Goal: Information Seeking & Learning: Learn about a topic

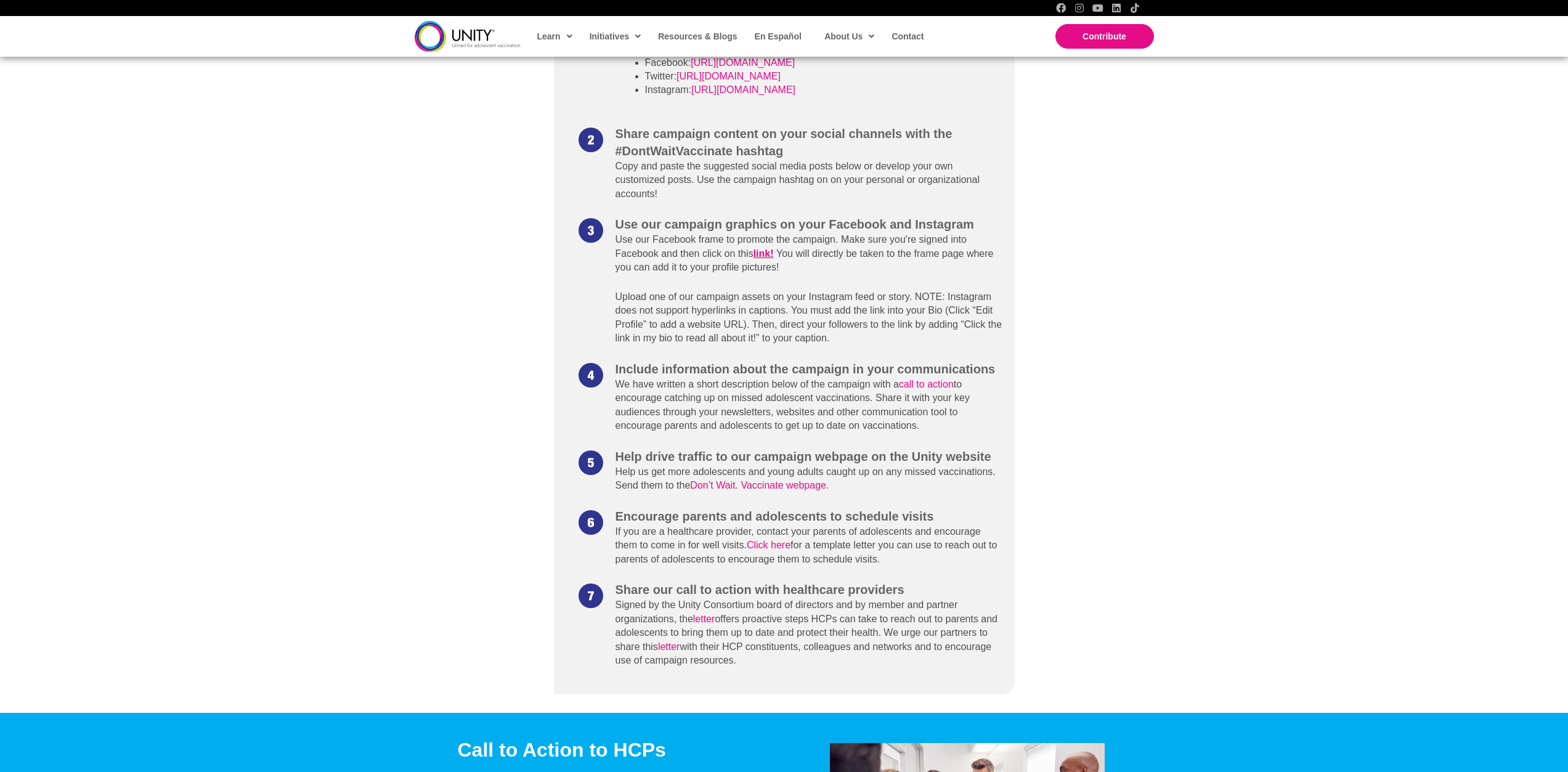
scroll to position [740, 0]
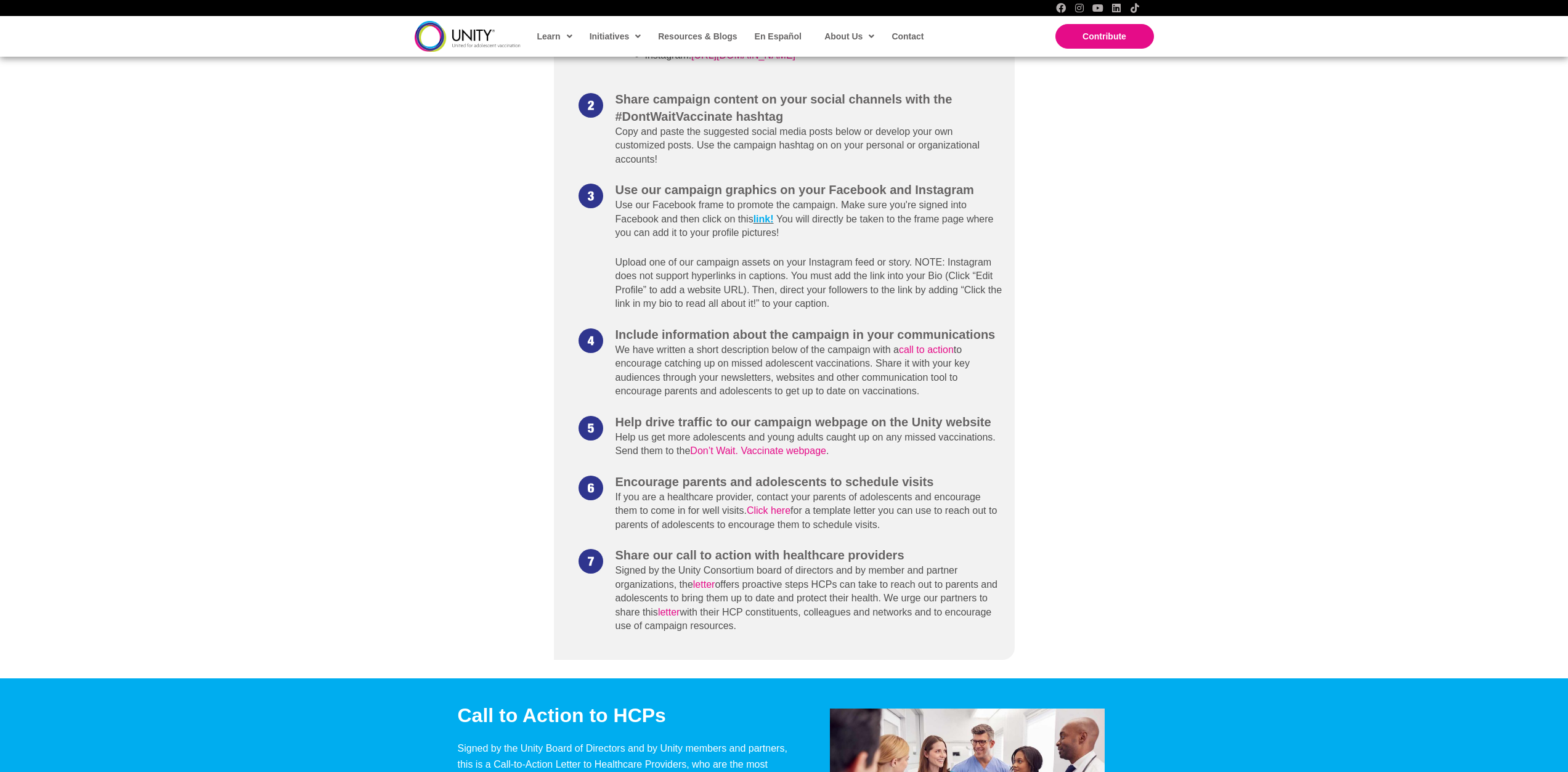
click at [767, 218] on link "link!" at bounding box center [764, 218] width 20 height 10
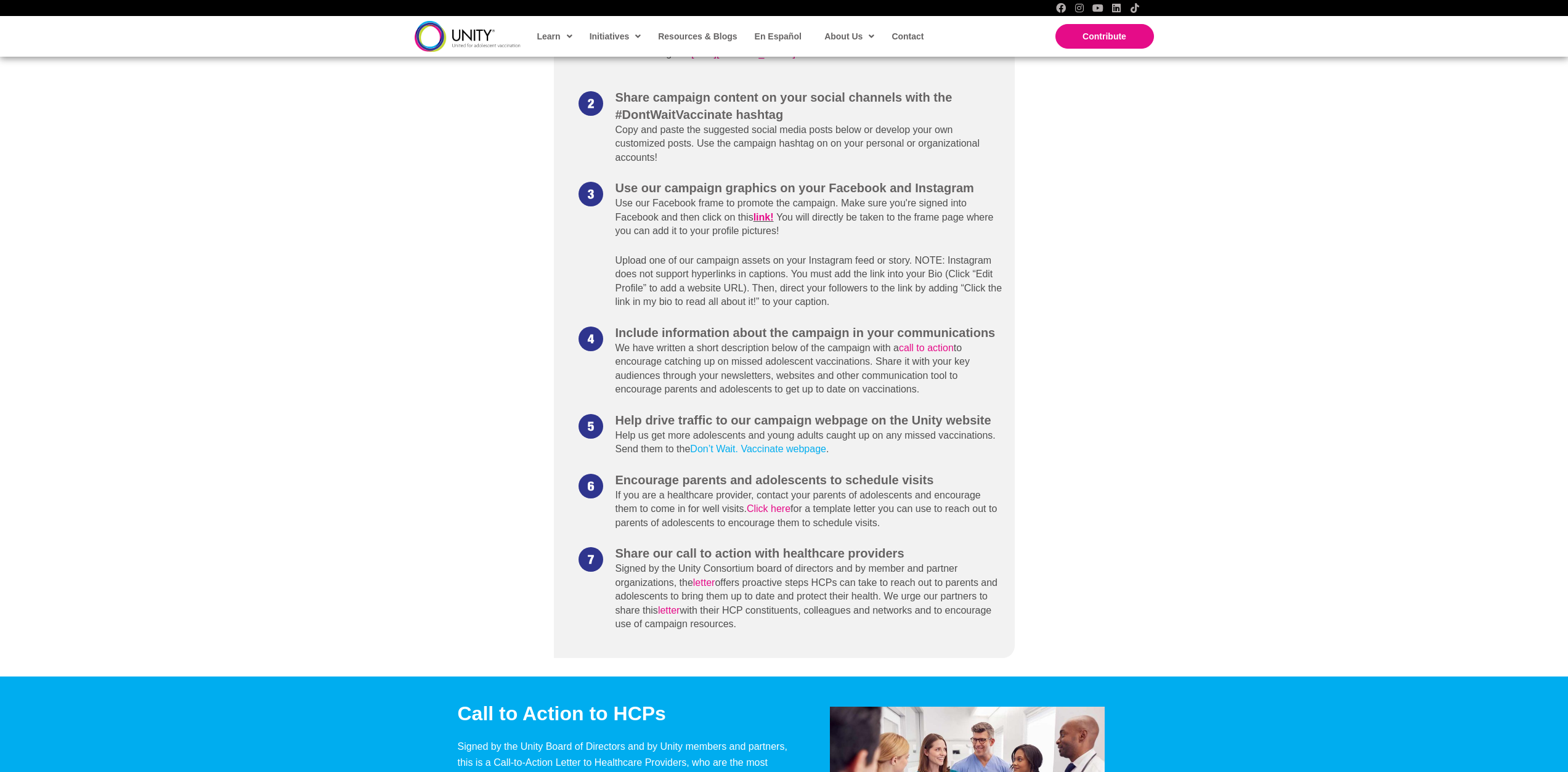
click at [799, 449] on link "Don’t Wait. Vaccinate webpage" at bounding box center [758, 449] width 136 height 10
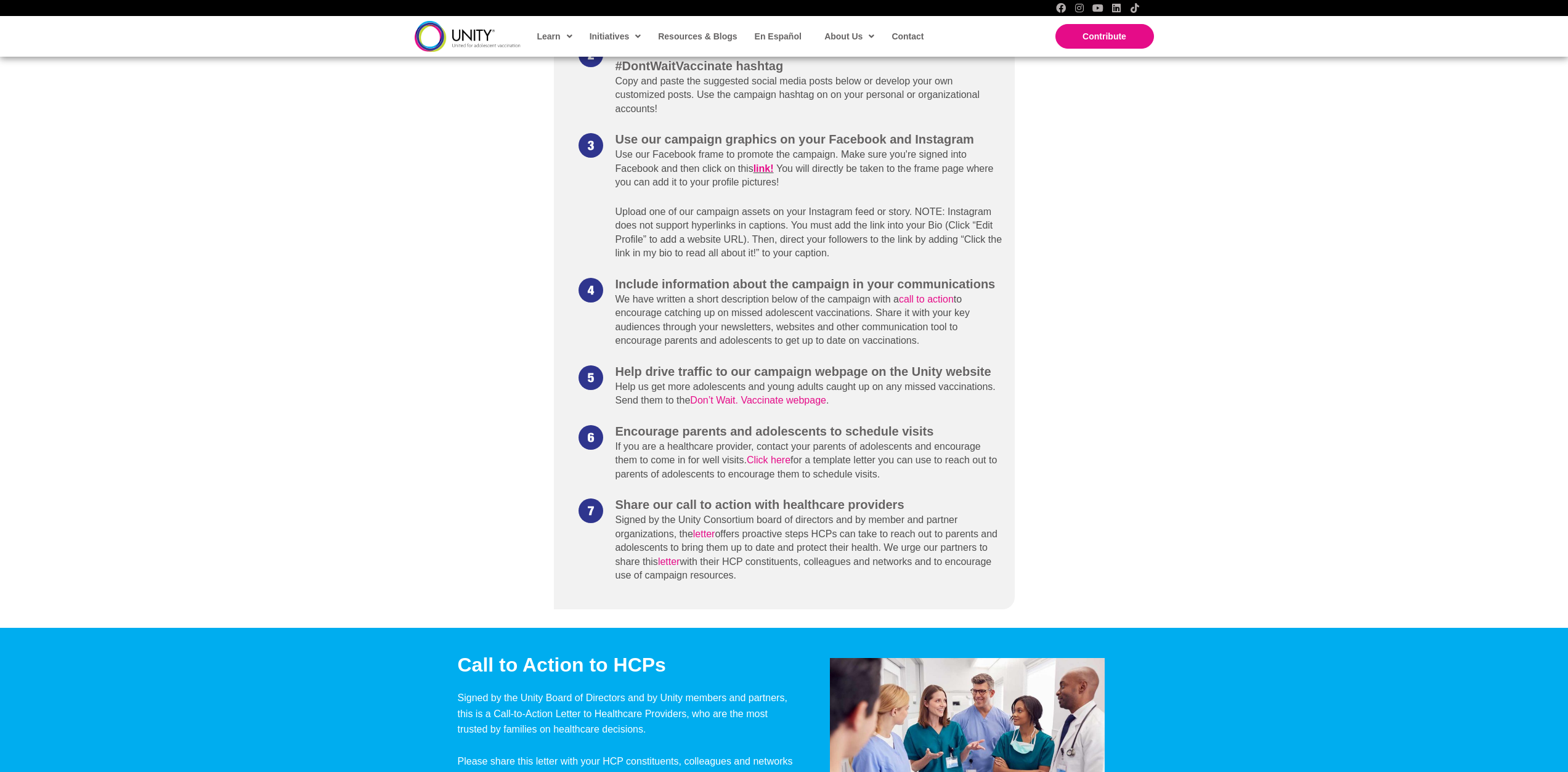
scroll to position [801, 0]
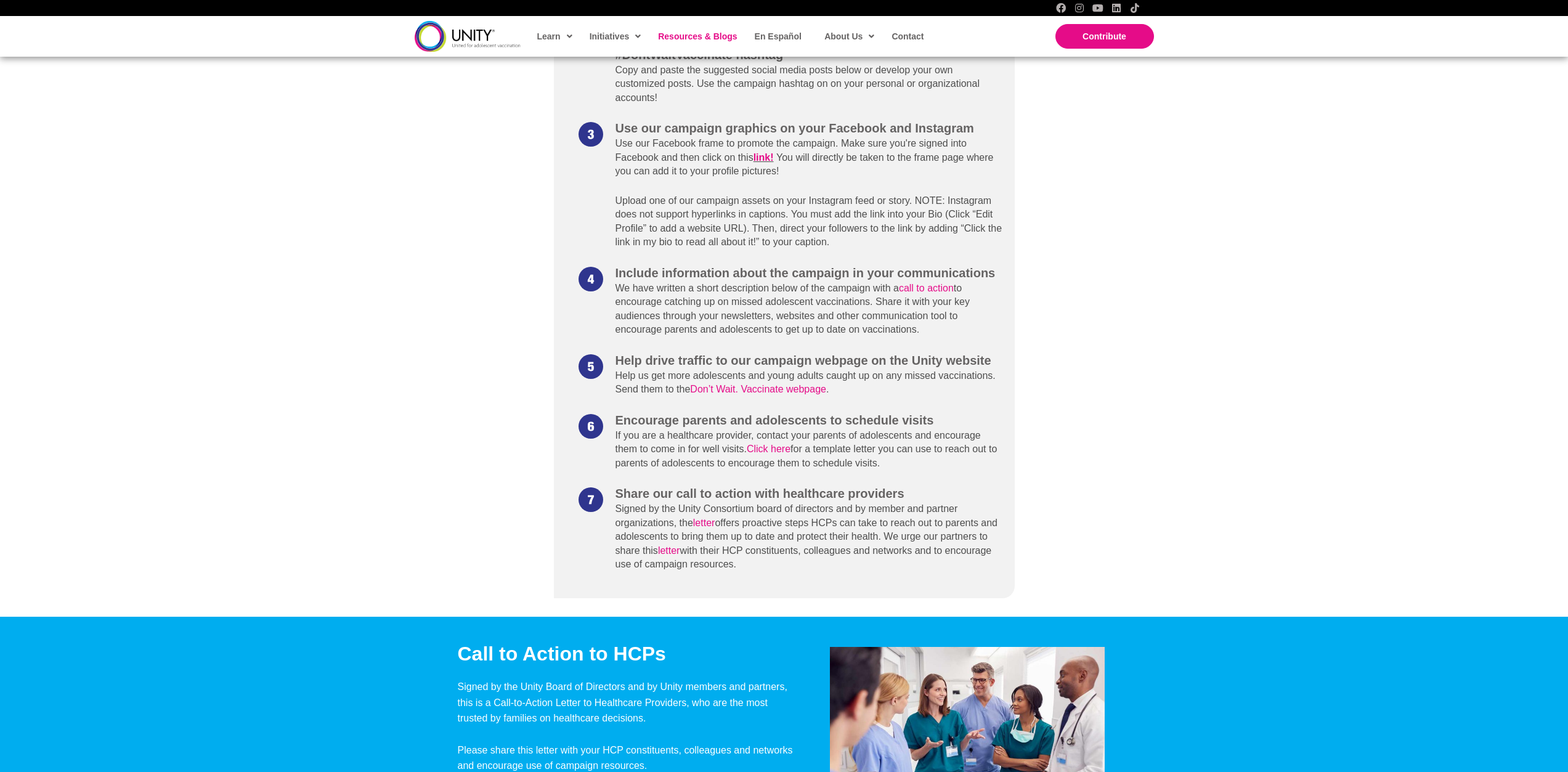
click at [679, 36] on span "Resources & Blogs" at bounding box center [698, 36] width 79 height 10
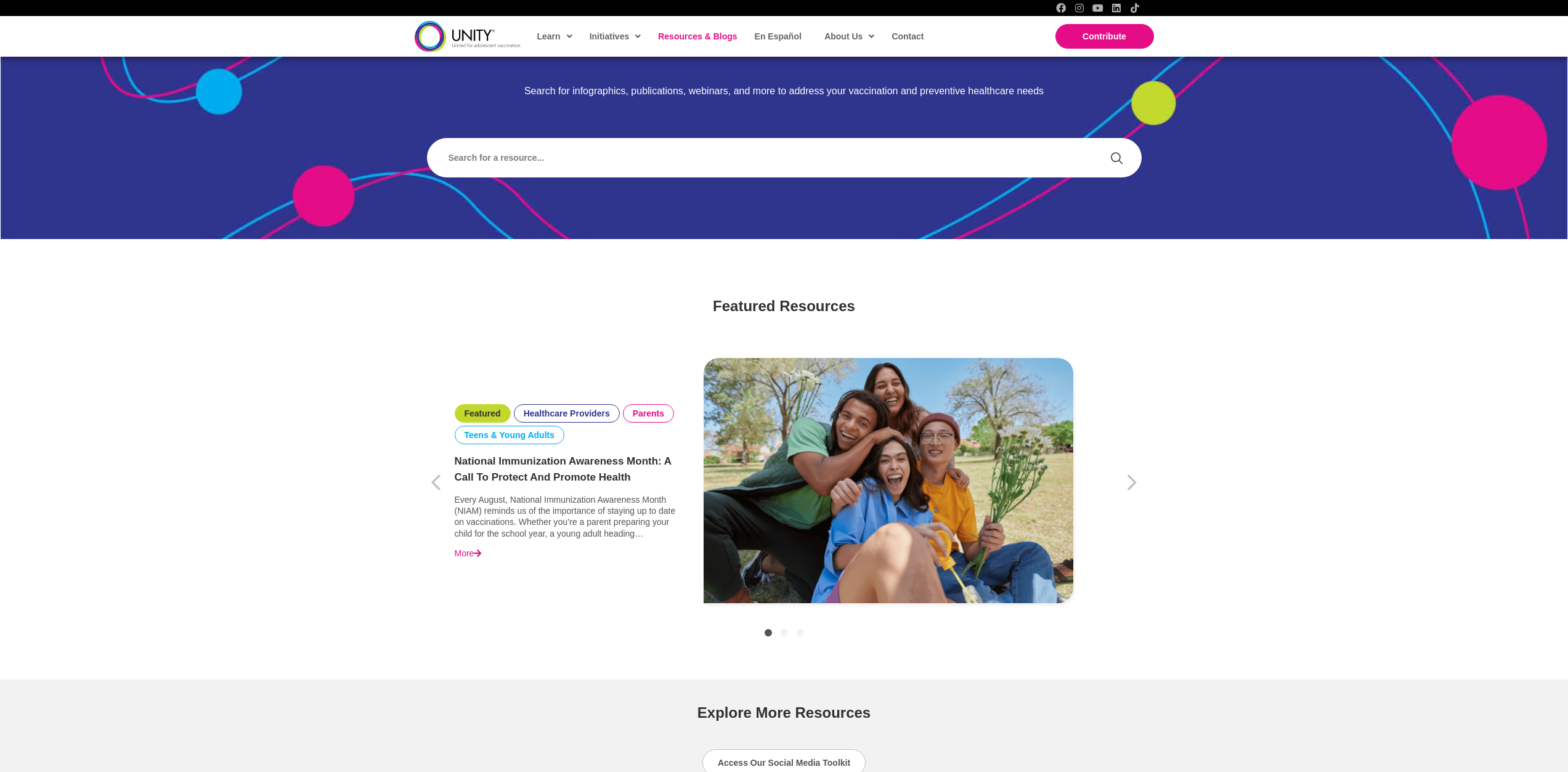
scroll to position [185, 0]
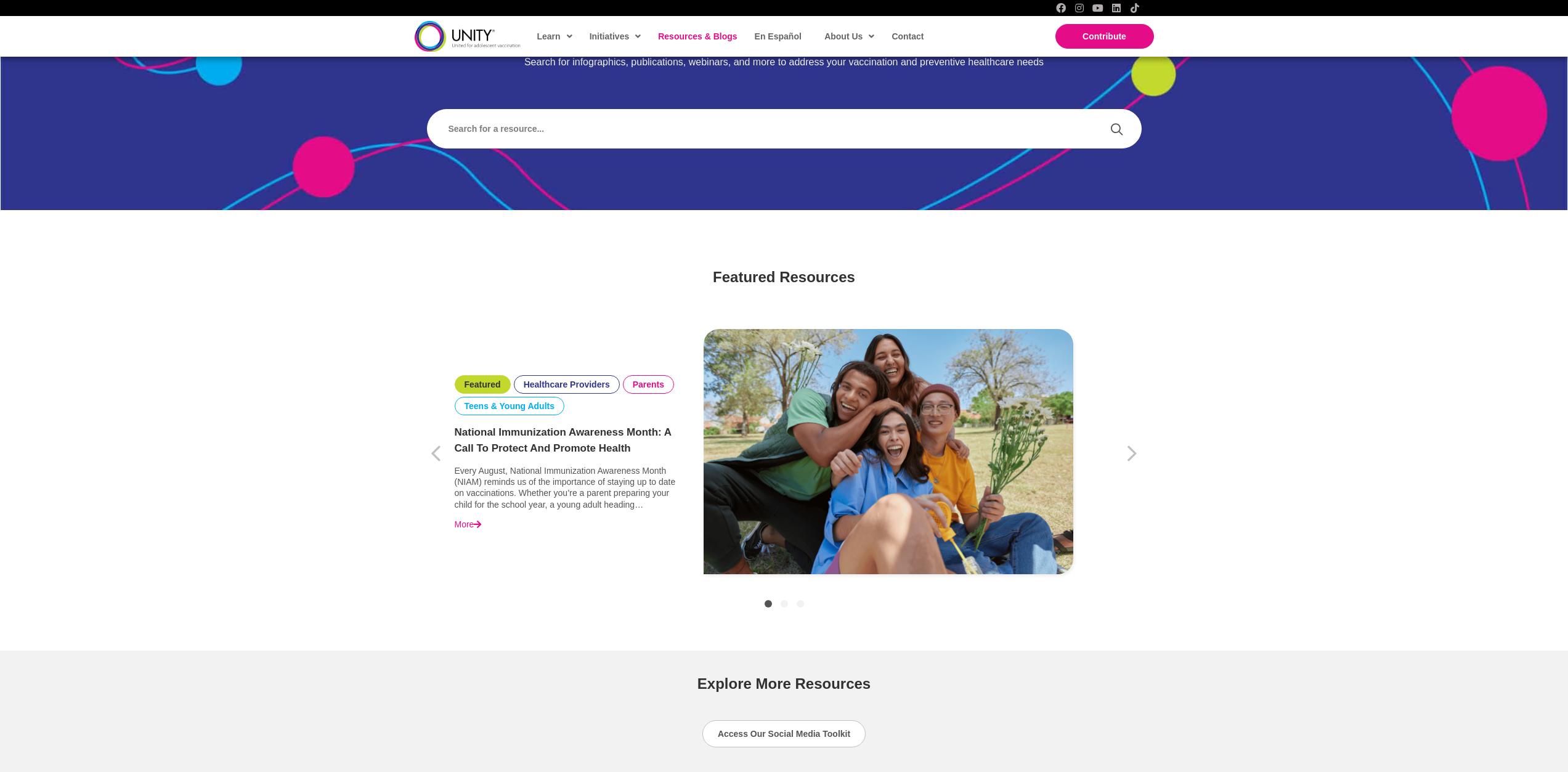
click at [557, 449] on link "National Immunization Awareness Month: A Call to Protect and Promote Health" at bounding box center [568, 441] width 228 height 32
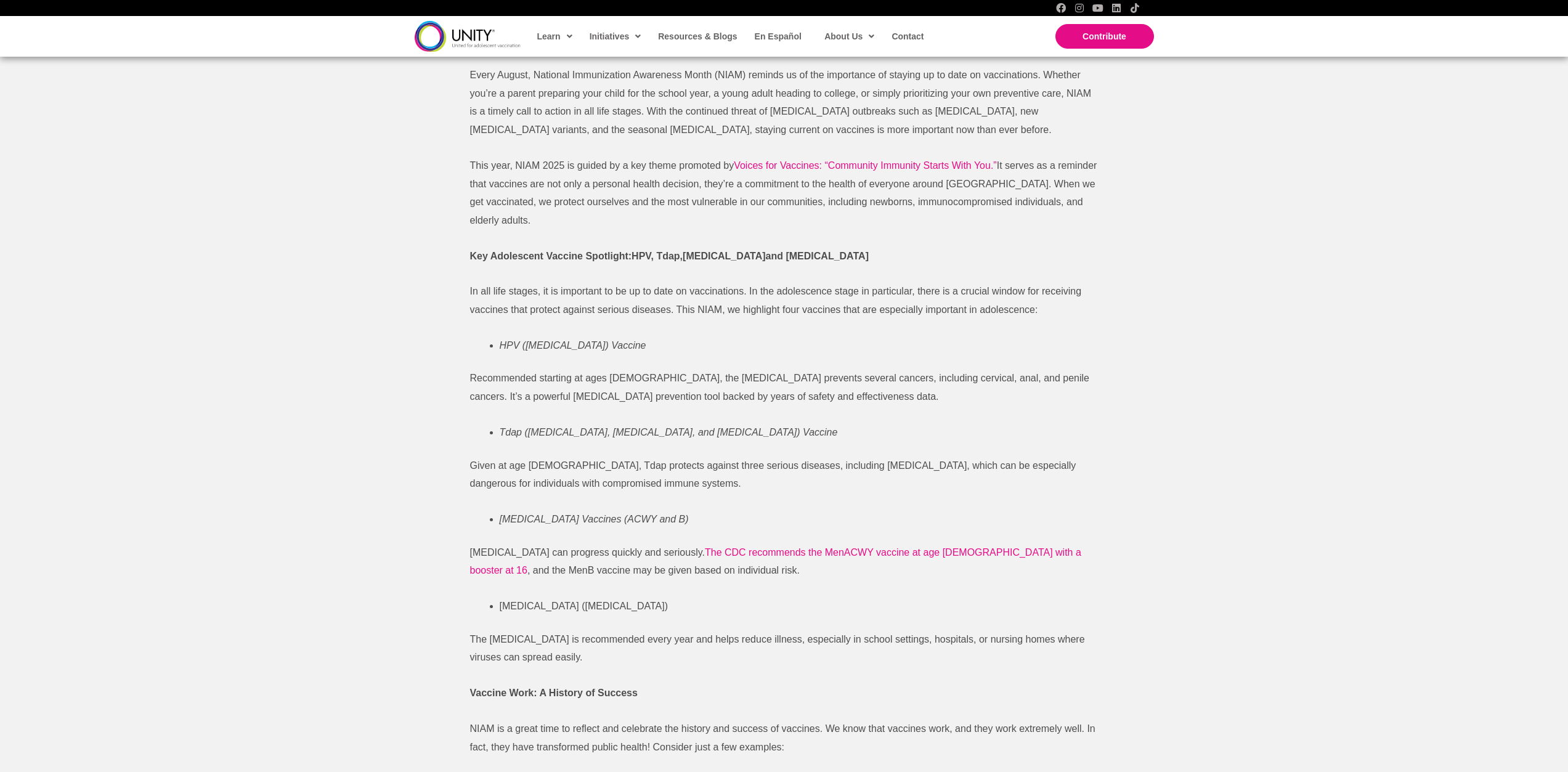
scroll to position [493, 0]
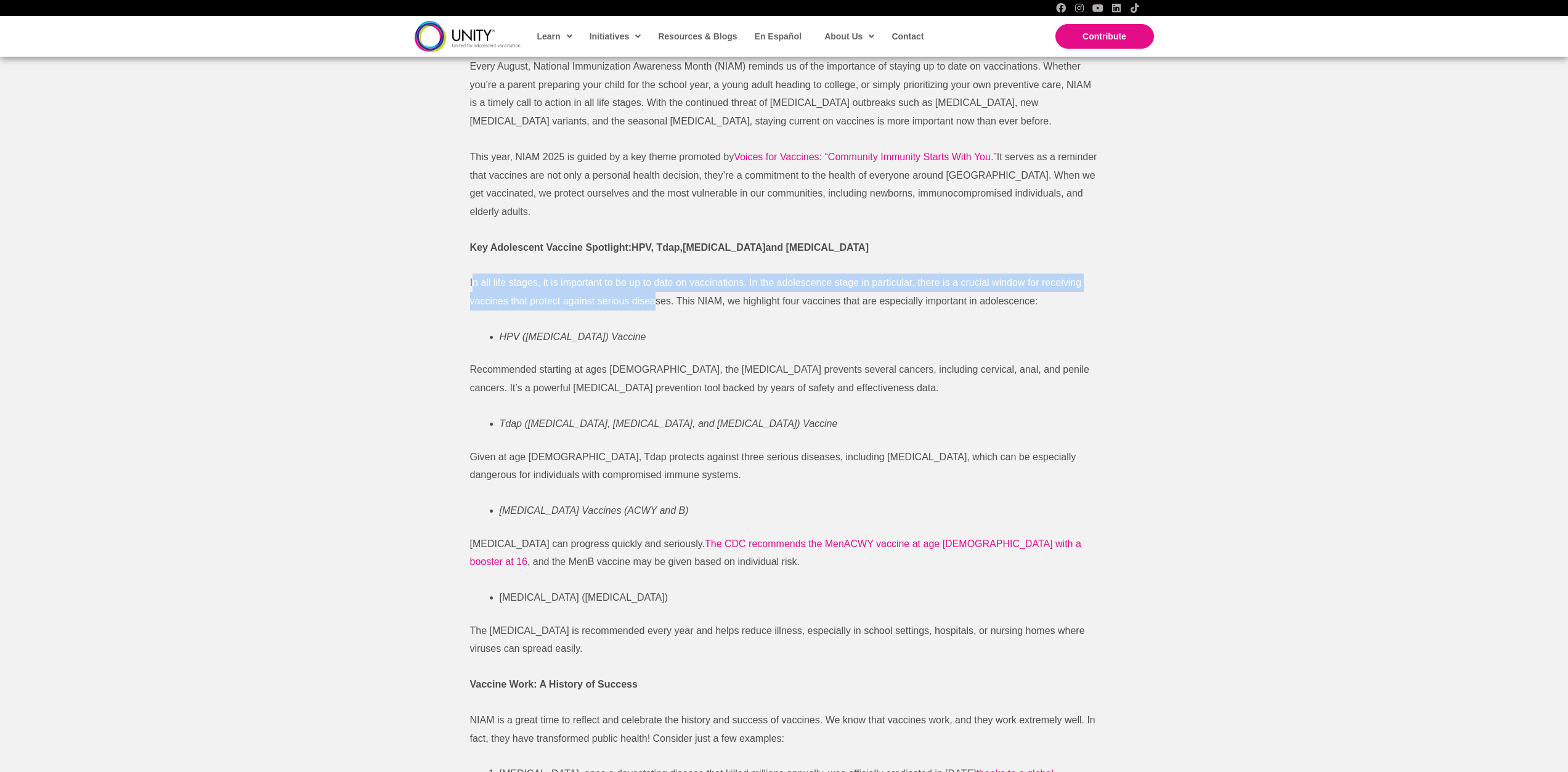
drag, startPoint x: 471, startPoint y: 284, endPoint x: 655, endPoint y: 303, distance: 185.0
click at [655, 303] on span "In all life stages, it is important to be up to date on vaccinations. In the ad…" at bounding box center [776, 292] width 612 height 29
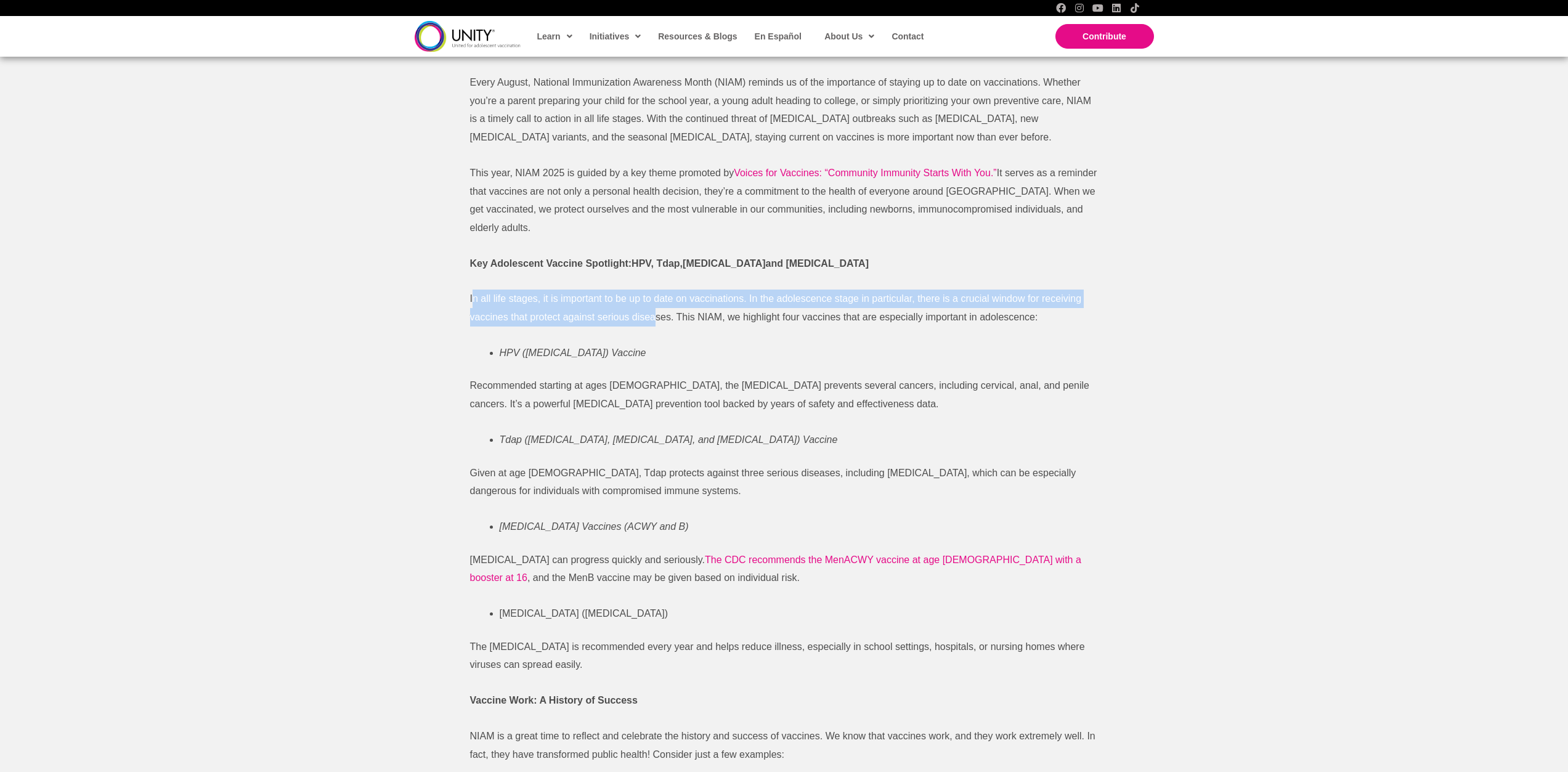
scroll to position [431, 0]
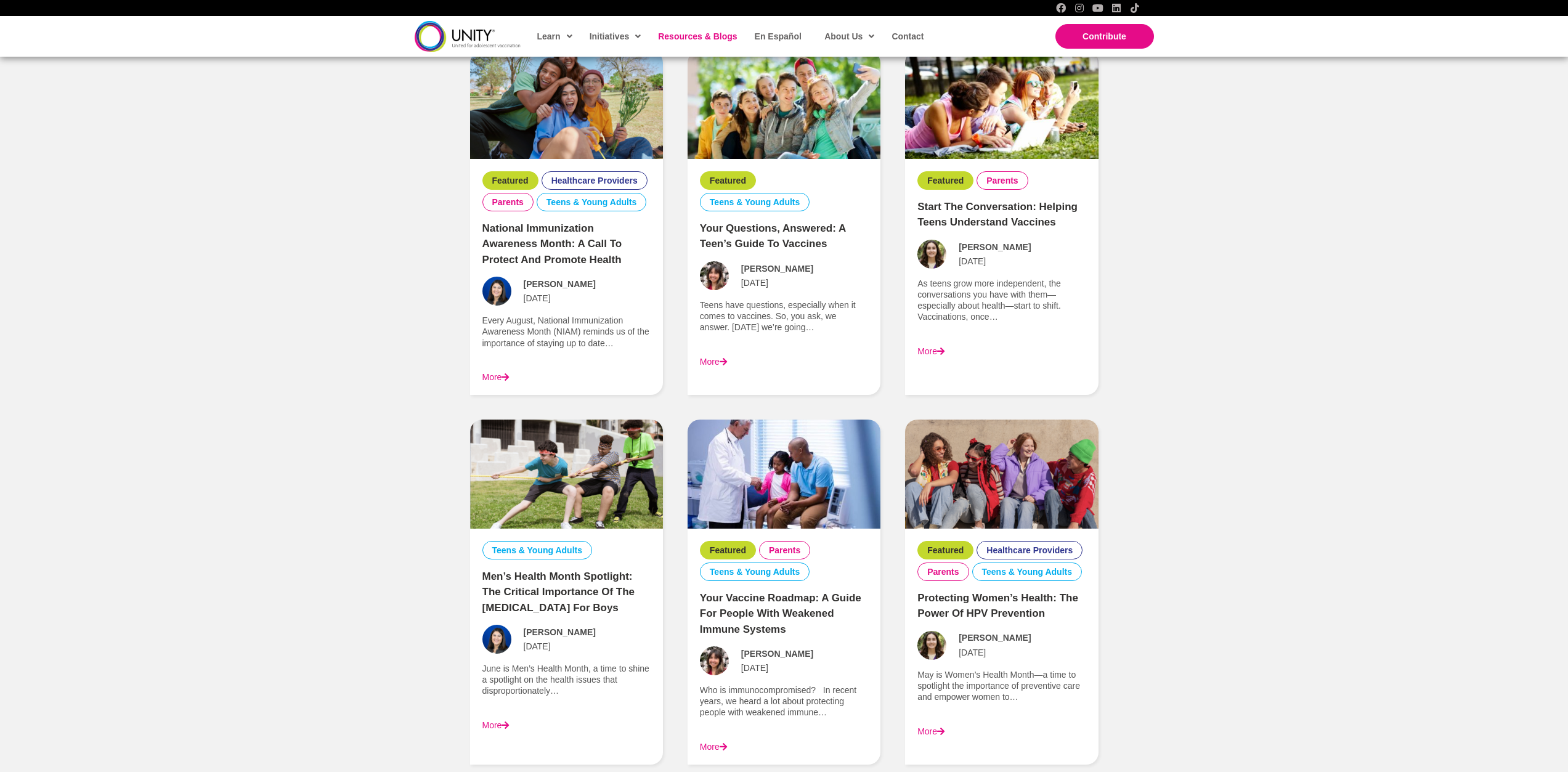
scroll to position [924, 0]
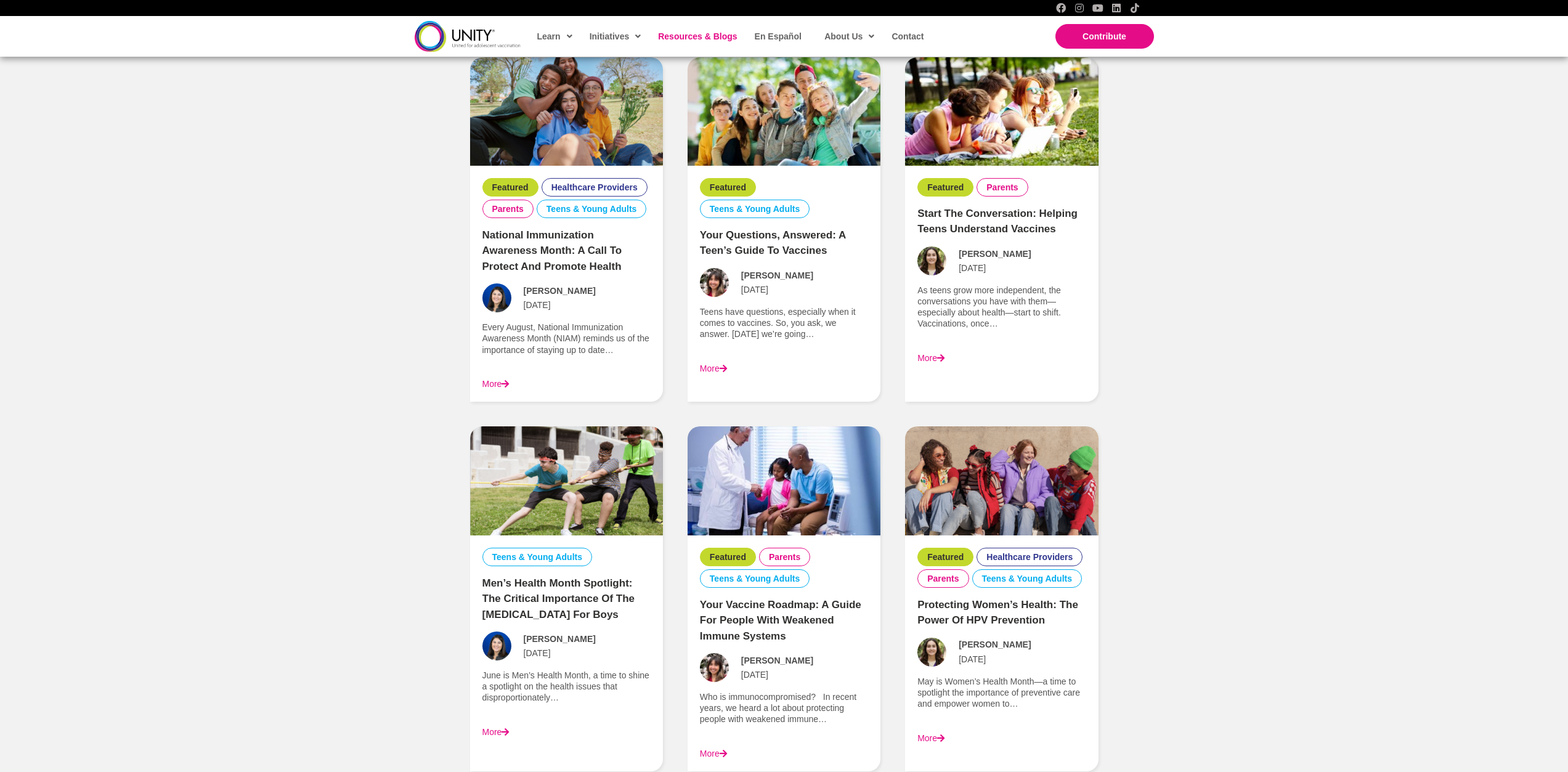
click at [706, 43] on link "Resources & Blogs" at bounding box center [697, 36] width 90 height 28
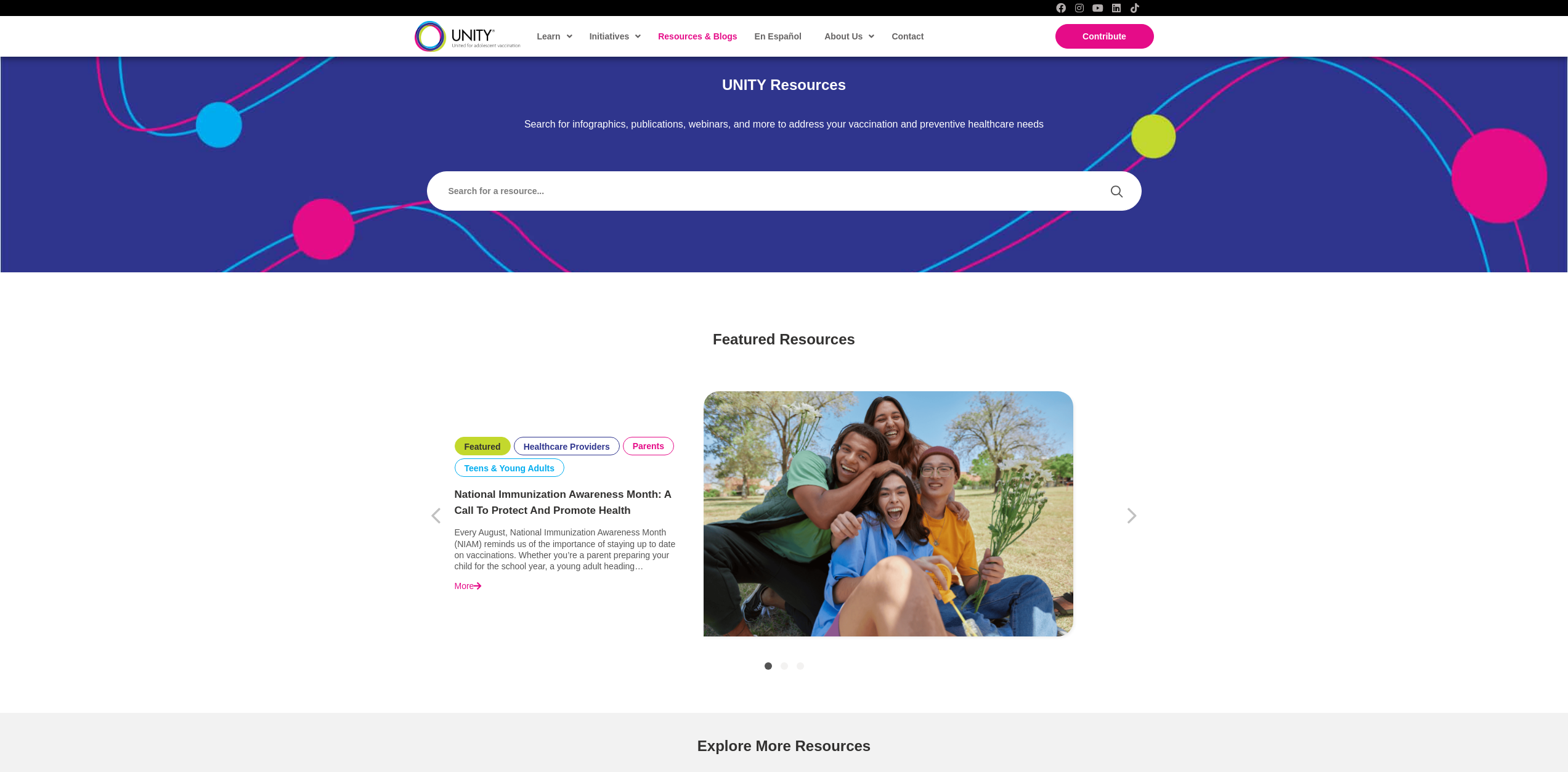
scroll to position [123, 0]
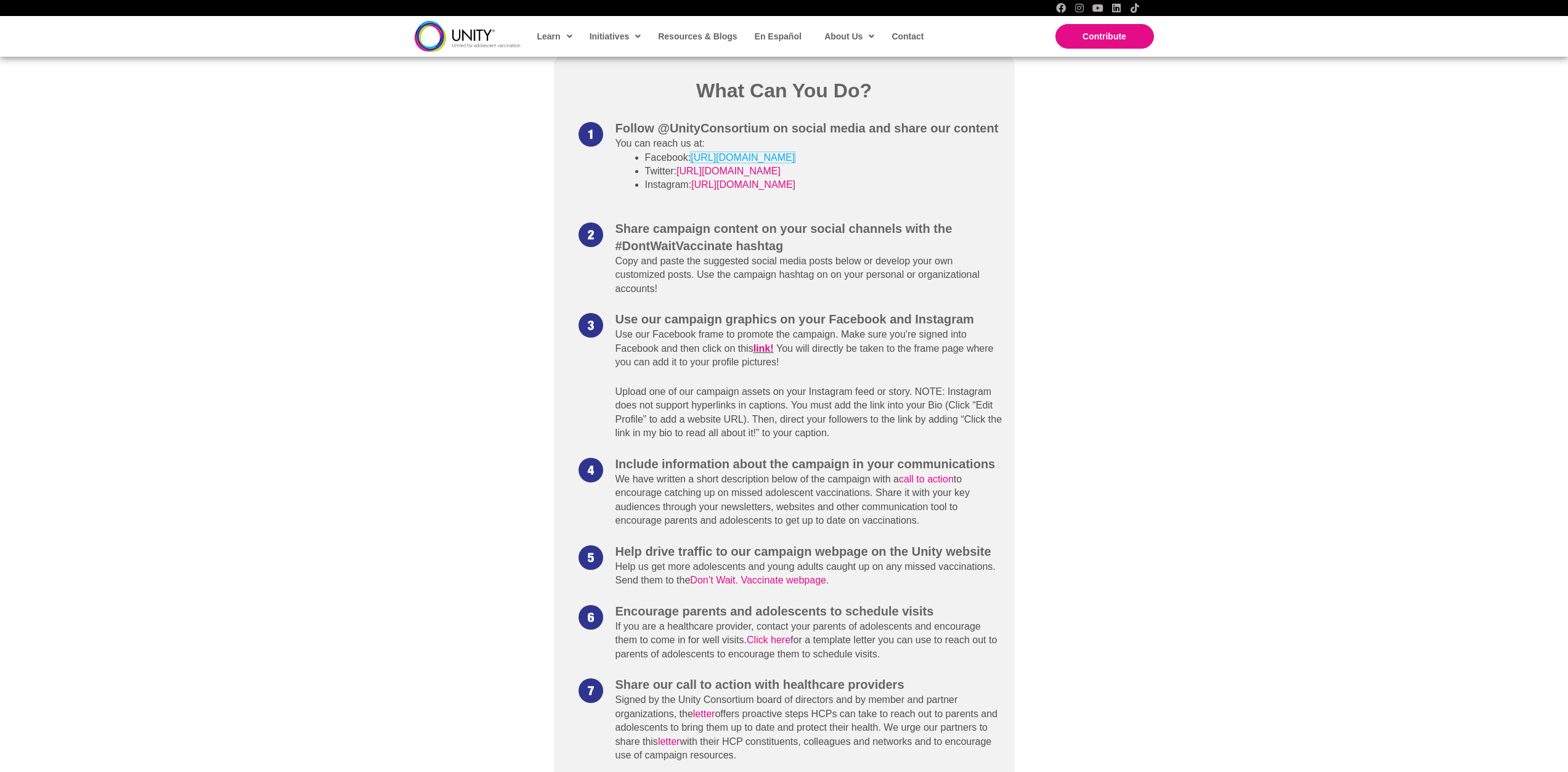
scroll to position [617, 0]
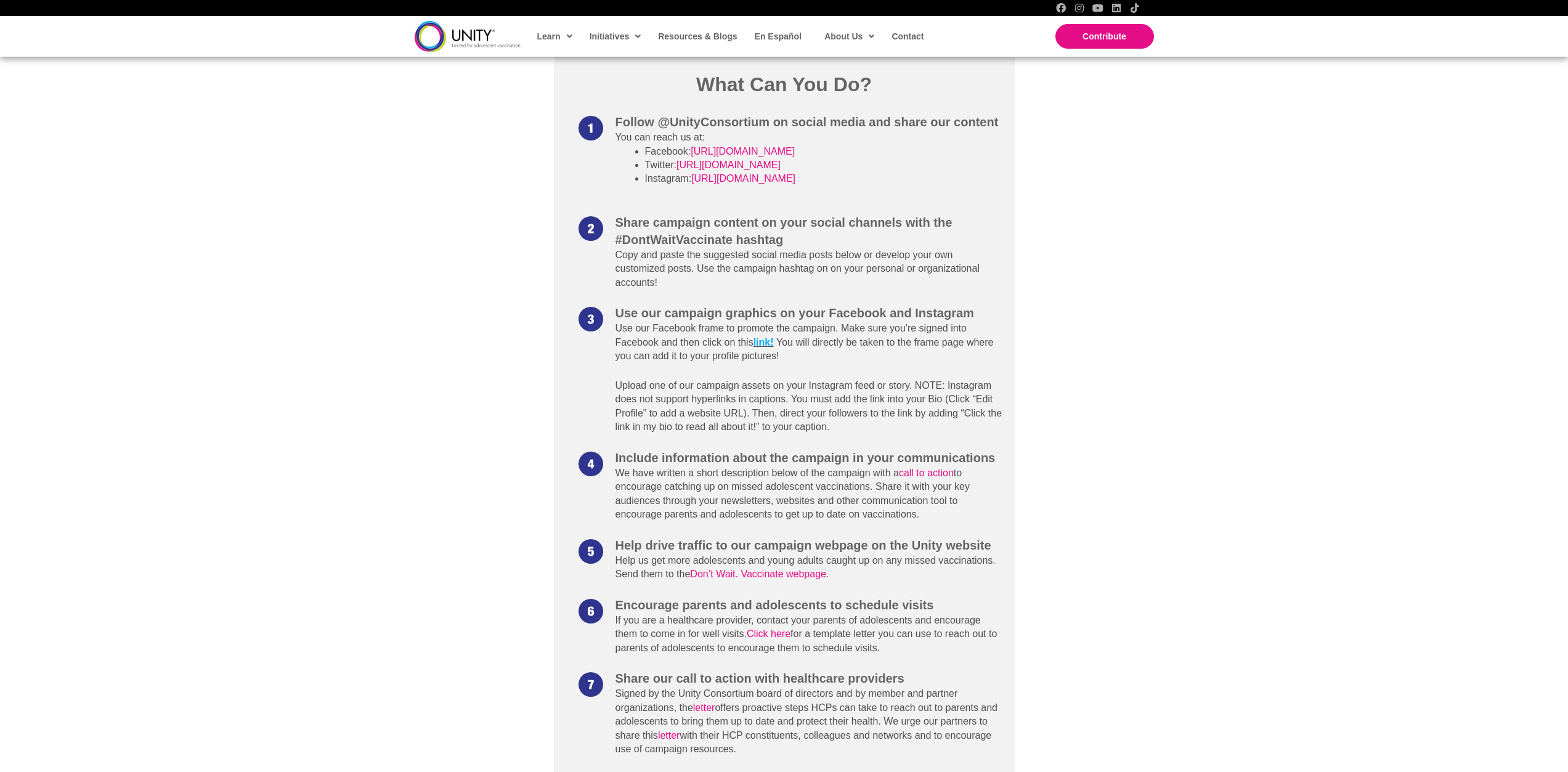
click at [767, 343] on link "link!" at bounding box center [764, 342] width 20 height 10
